Goal: Transaction & Acquisition: Subscribe to service/newsletter

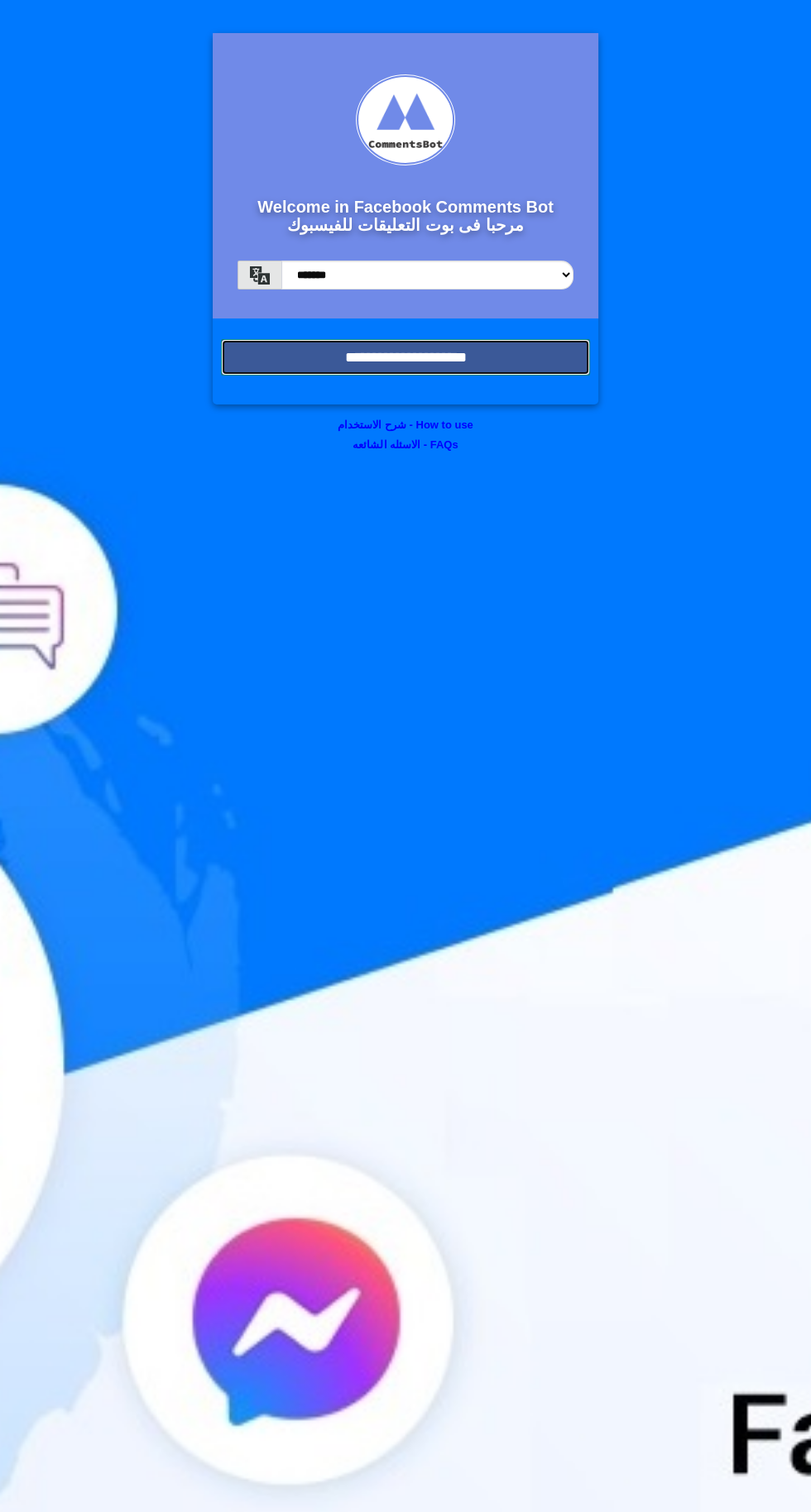
click at [496, 364] on input "**********" at bounding box center [406, 357] width 369 height 36
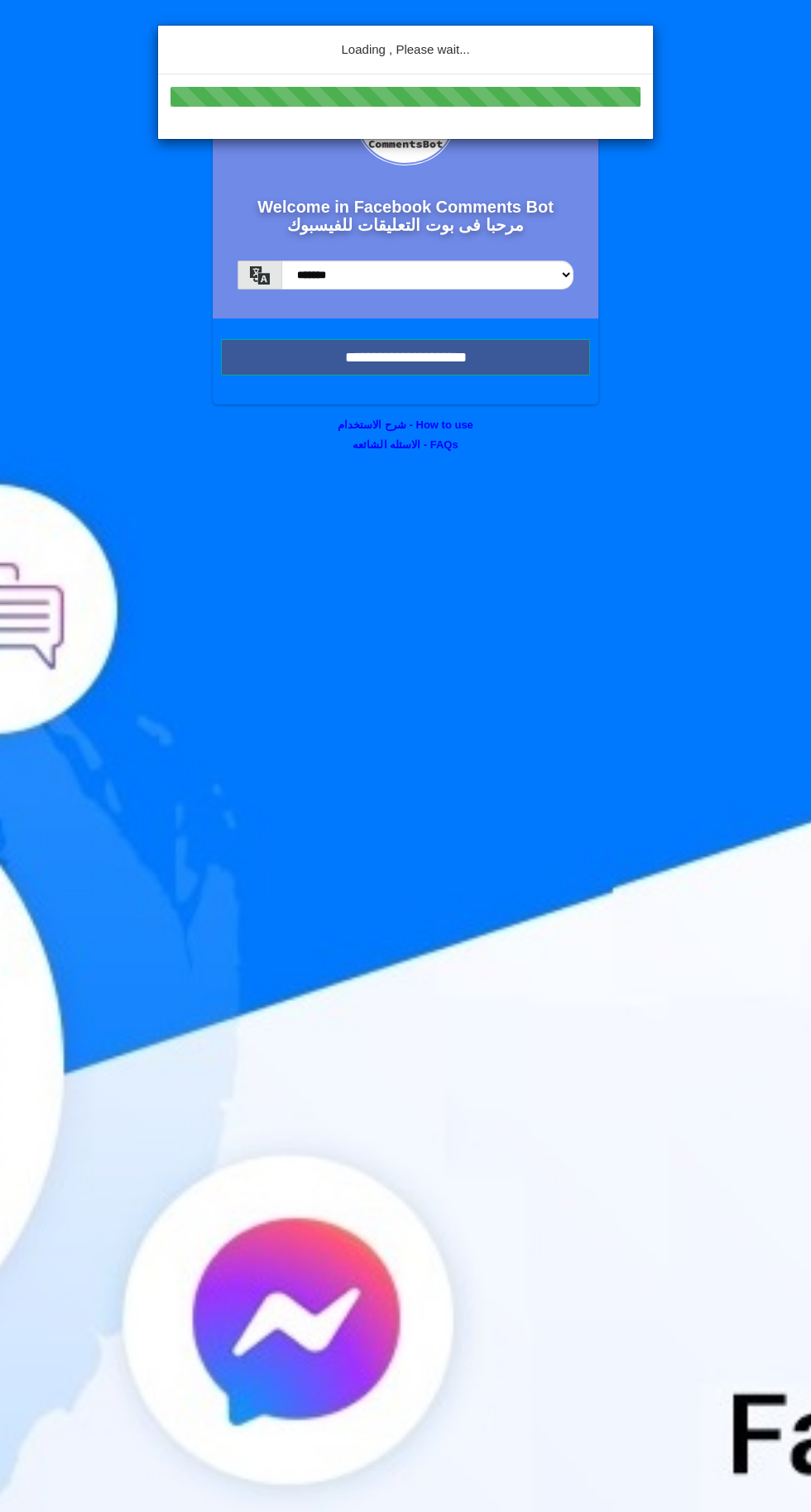
click at [398, 355] on div "Loading , Please wait..." at bounding box center [406, 756] width 811 height 1512
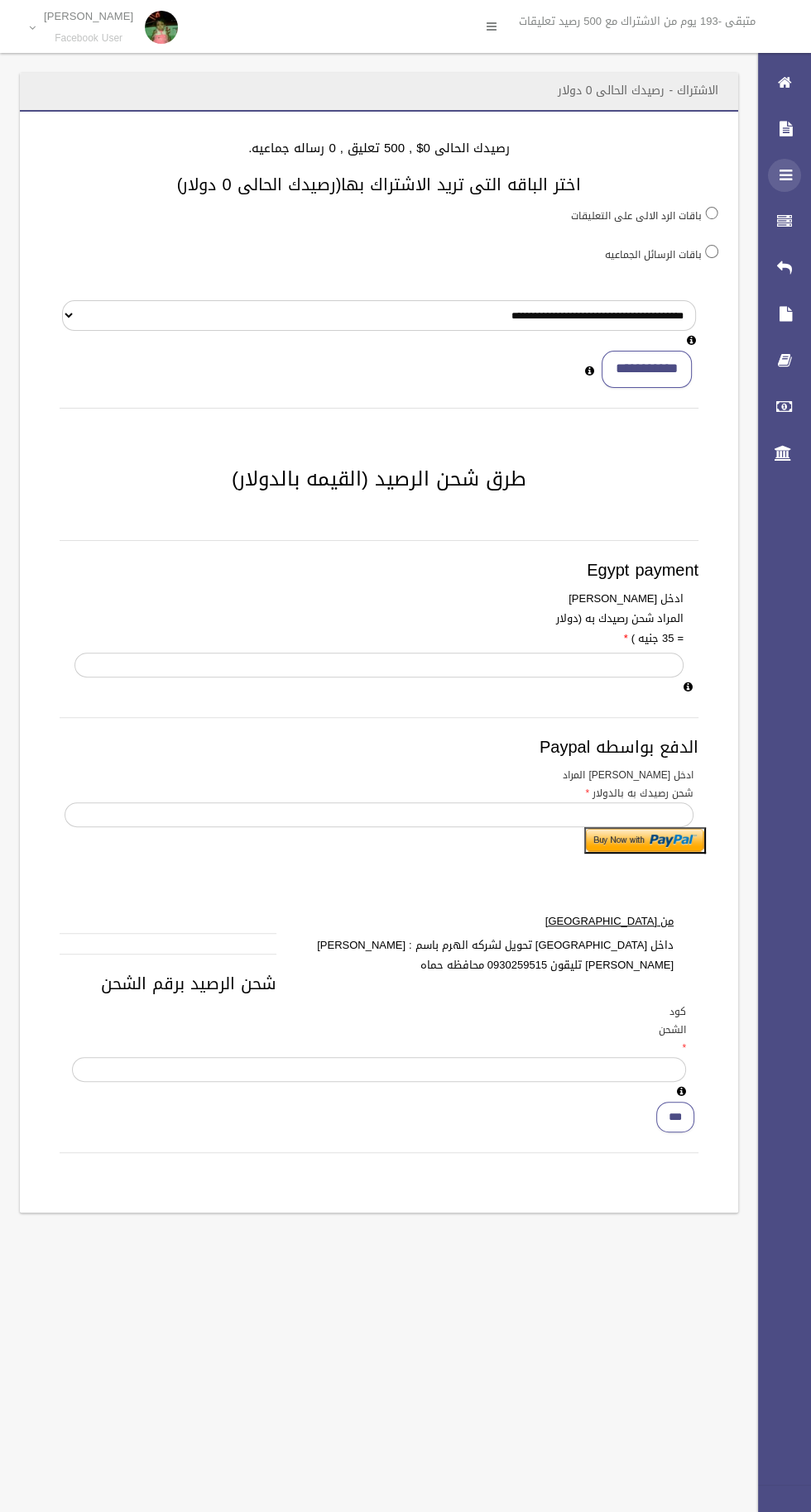
click at [784, 182] on icon at bounding box center [784, 176] width 15 height 33
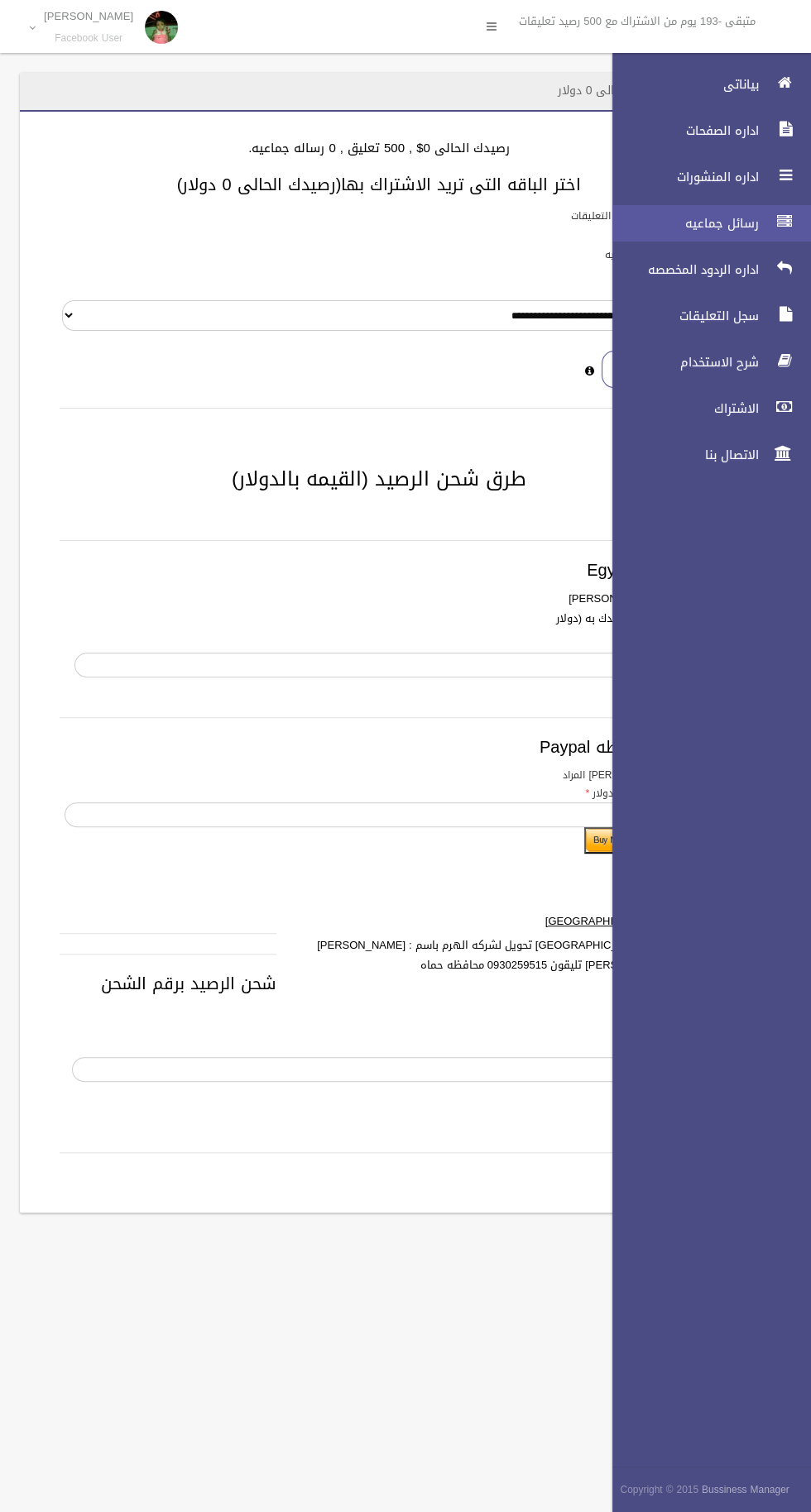
click at [784, 222] on icon at bounding box center [784, 222] width 15 height 33
